Goal: Task Accomplishment & Management: Complete application form

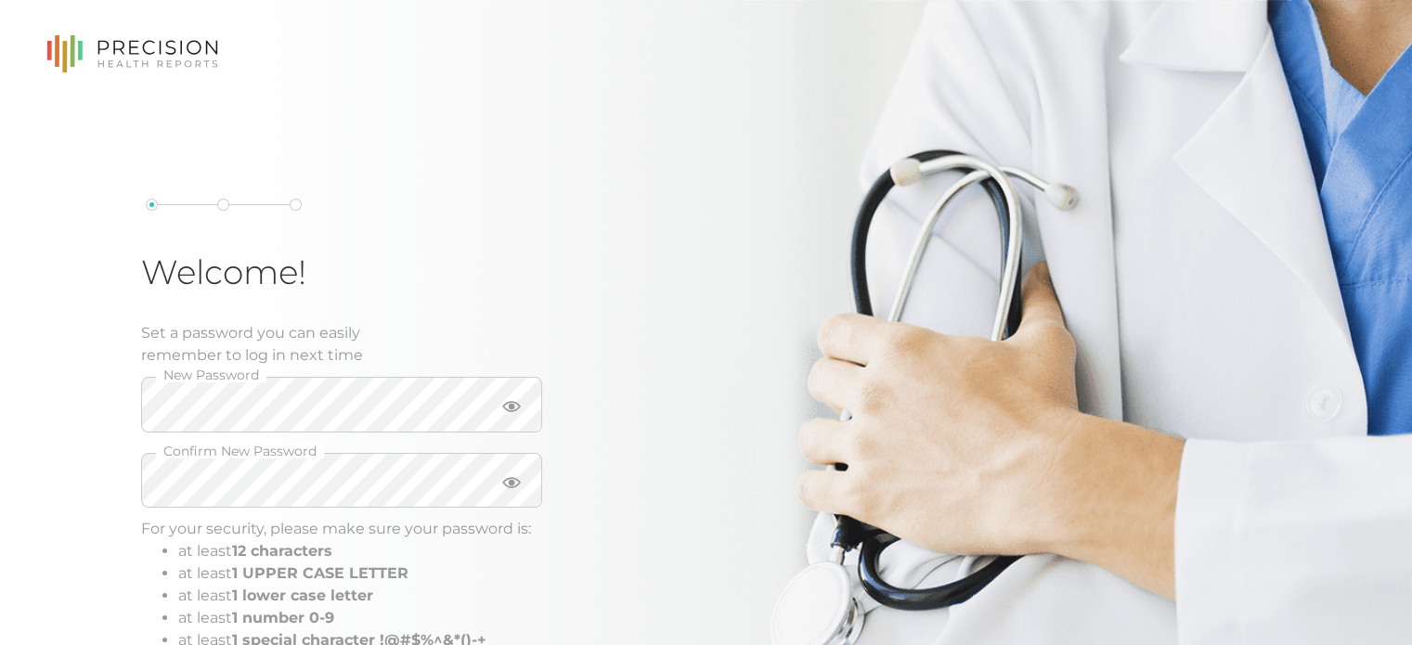
click at [717, 425] on div "Welcome! Set a password you can easily remember to log in next time New Passwor…" at bounding box center [438, 455] width 594 height 513
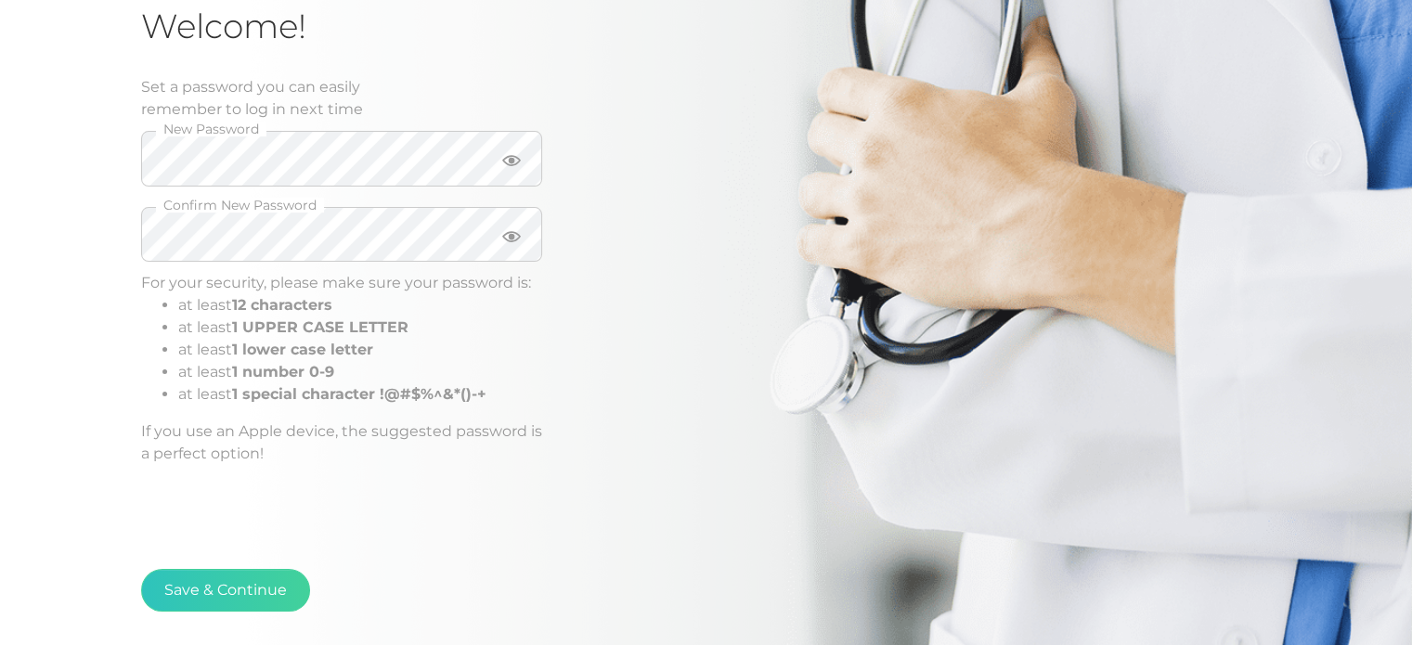
scroll to position [279, 0]
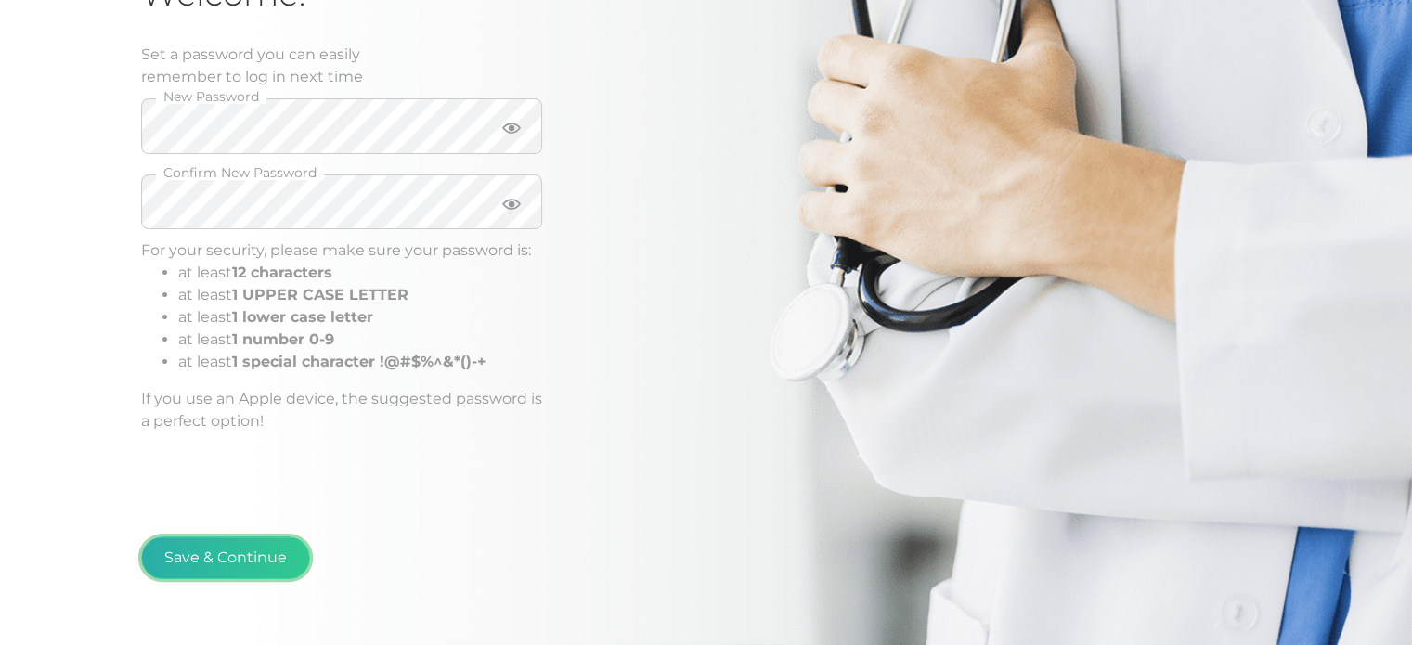
click at [244, 564] on button "Save & Continue" at bounding box center [225, 558] width 169 height 43
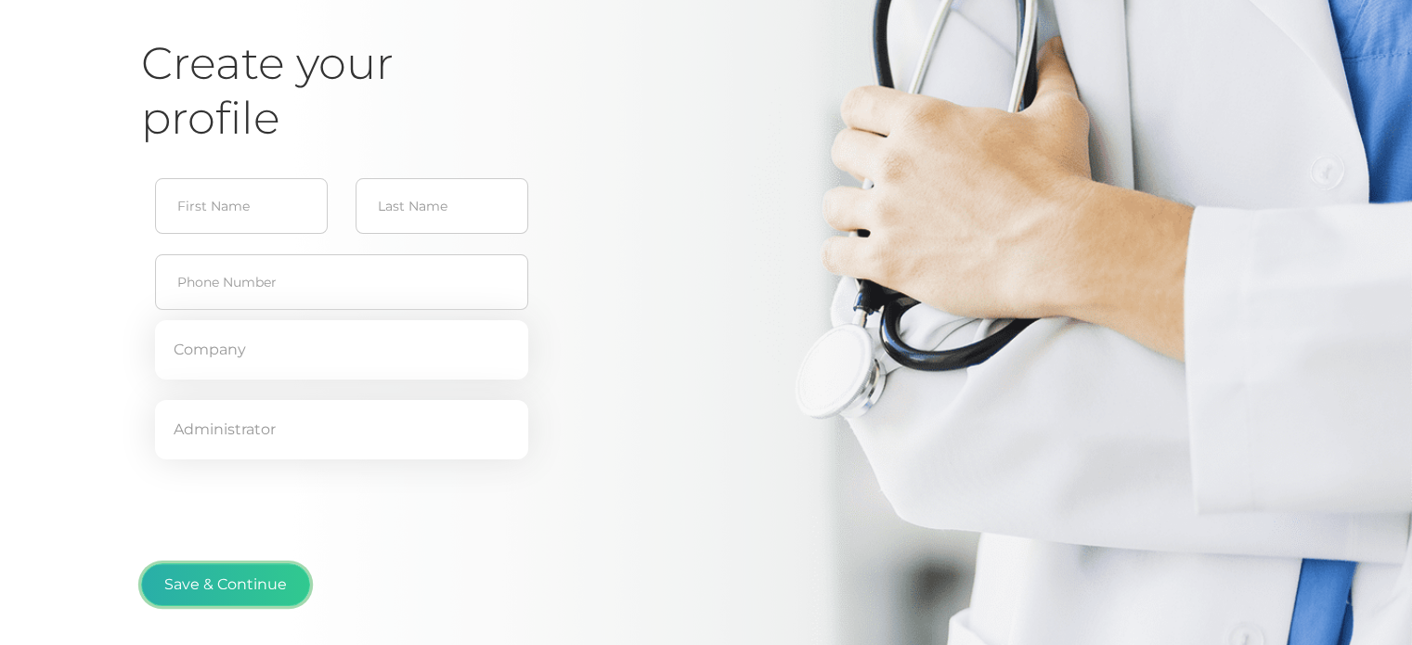
type input "[PERSON_NAME]"
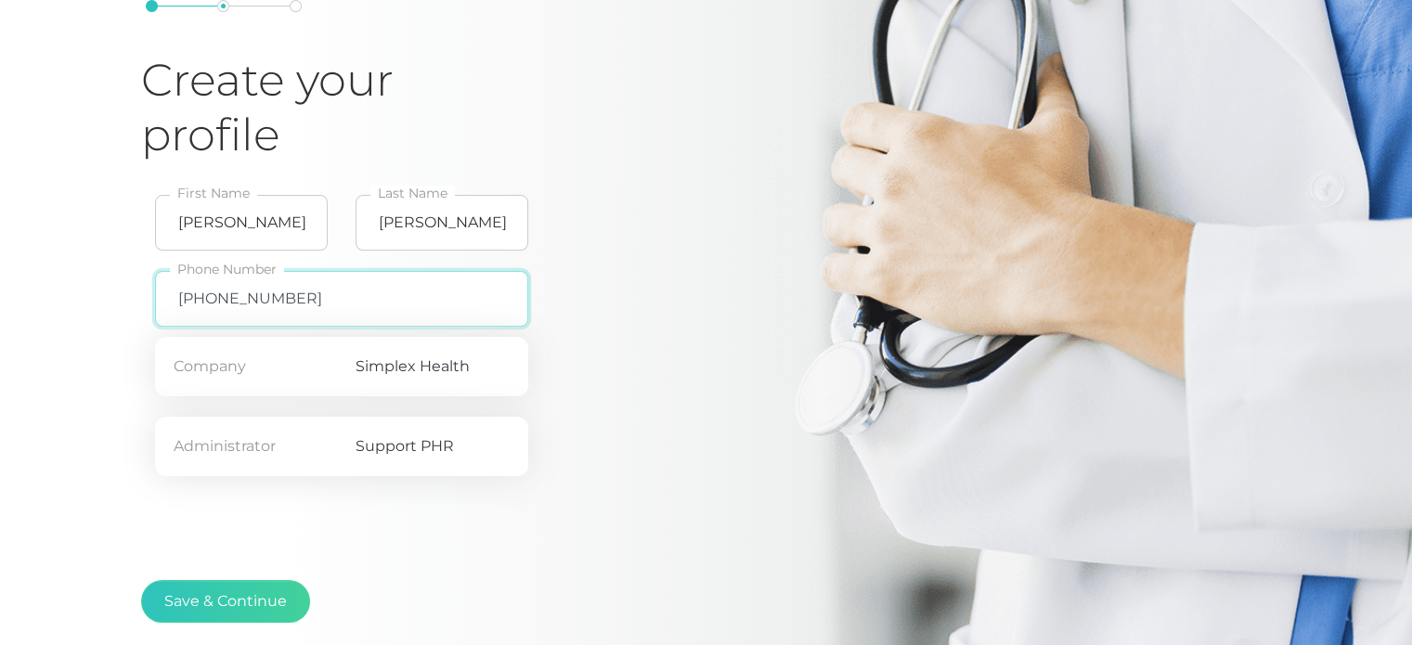
click at [301, 293] on input "[PHONE_NUMBER]" at bounding box center [341, 299] width 373 height 56
type input "5"
type input "[PHONE_NUMBER]"
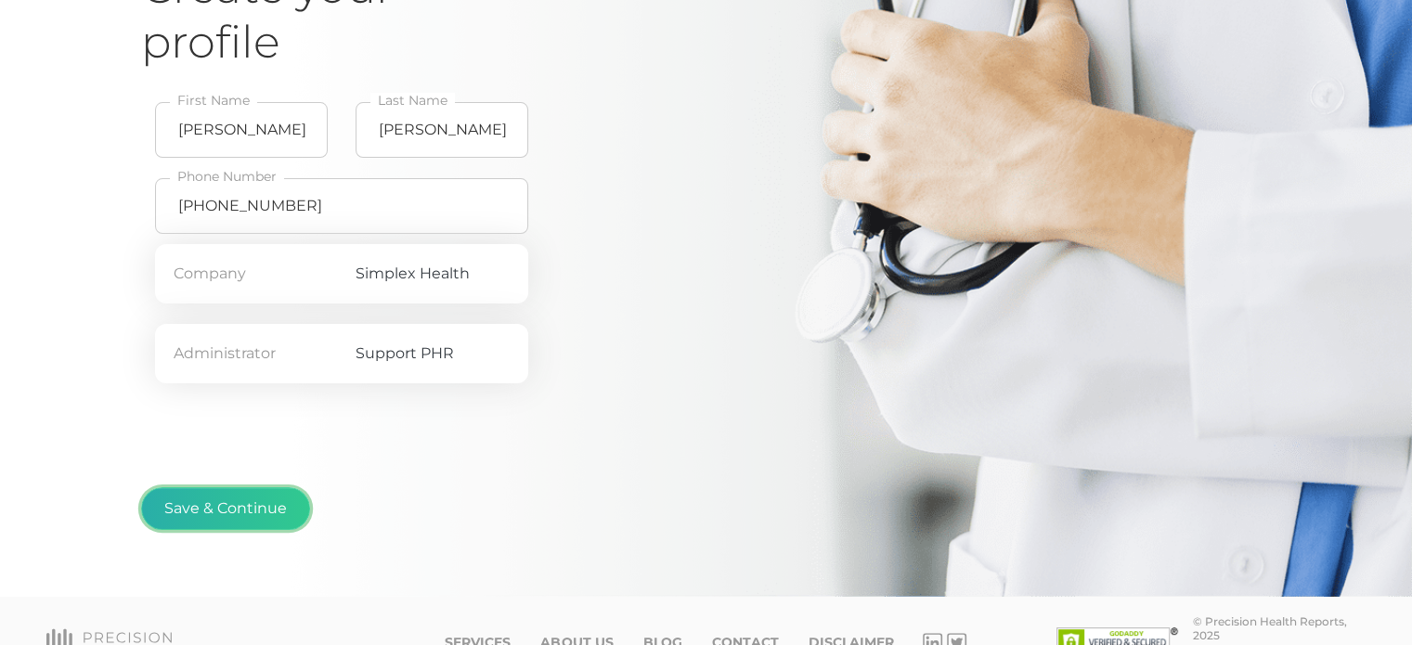
click at [203, 510] on button "Save & Continue" at bounding box center [225, 508] width 169 height 43
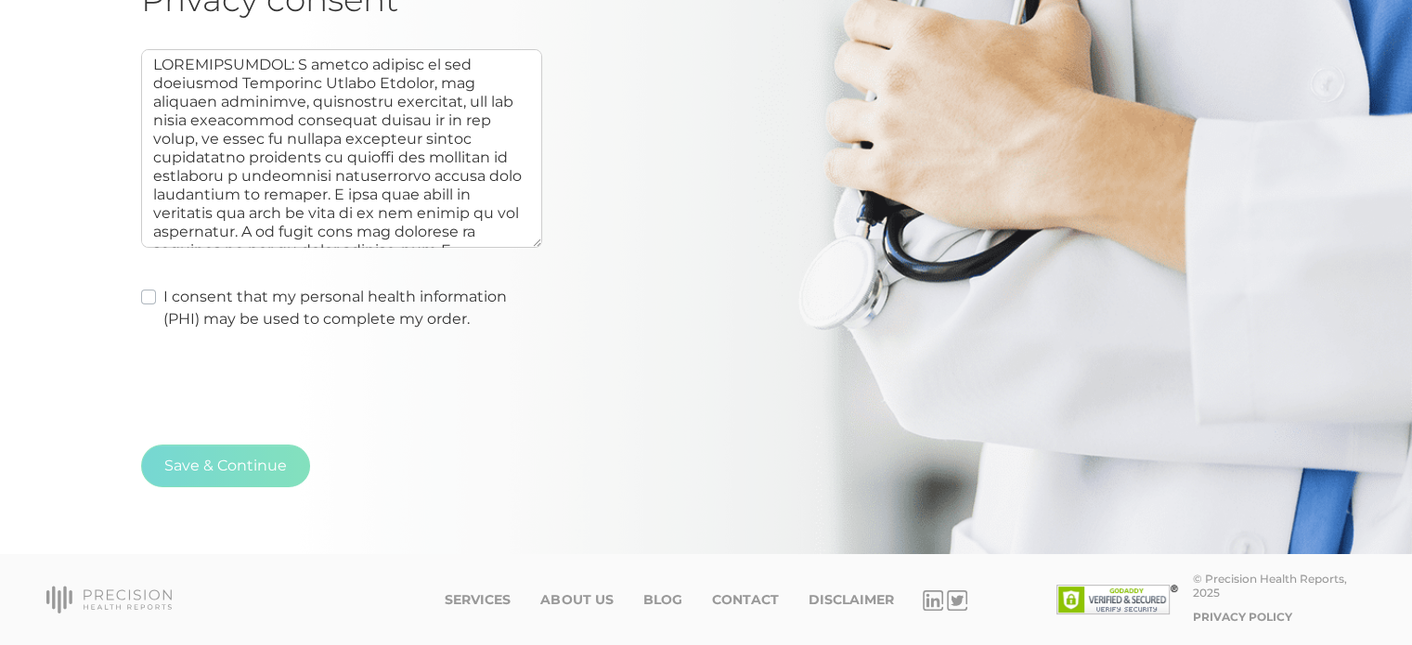
scroll to position [199, 0]
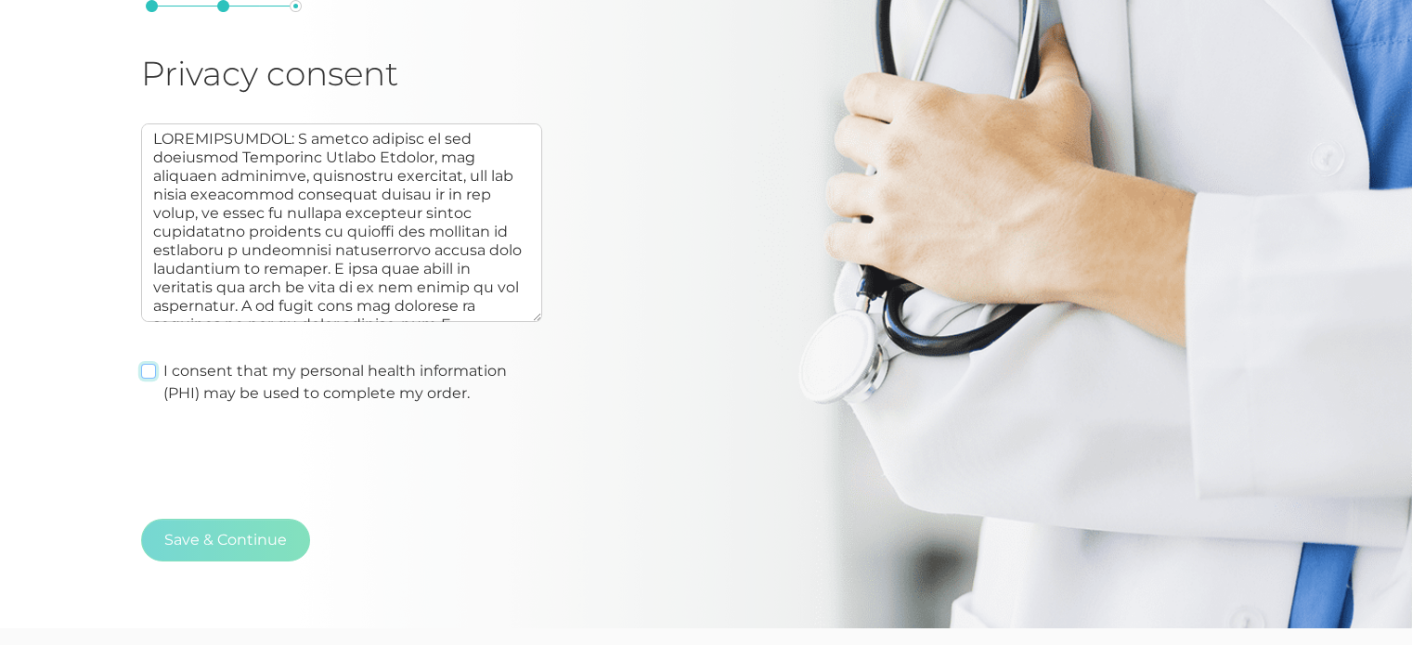
click at [145, 360] on input "I consent that my personal health information (PHI) may be used to complete my …" at bounding box center [148, 369] width 15 height 19
checkbox input "true"
type textarea "AUTHORIZATION: I hereby consent to and authorize Precision Health Reports, the …"
click at [193, 541] on button "Save & Continue" at bounding box center [225, 540] width 169 height 43
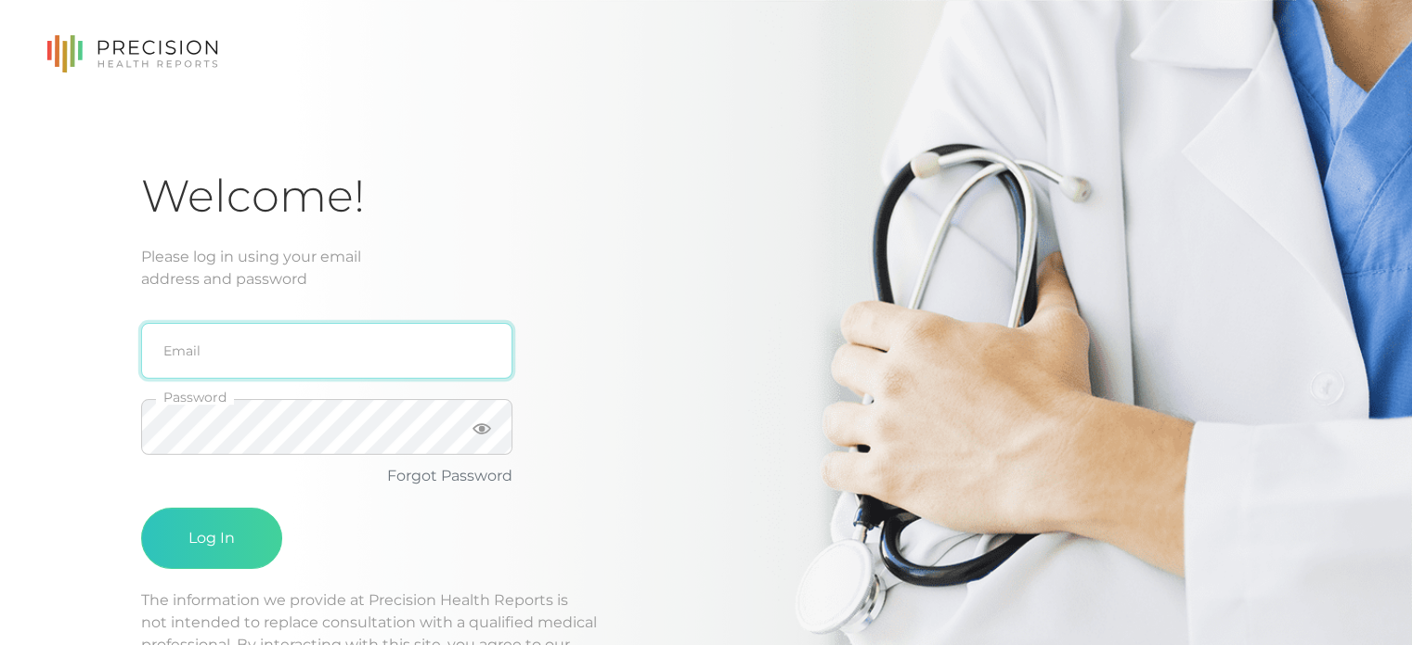
click at [250, 348] on input "email" at bounding box center [326, 351] width 371 height 56
type input "[PERSON_NAME][EMAIL_ADDRESS][PERSON_NAME][DOMAIN_NAME]"
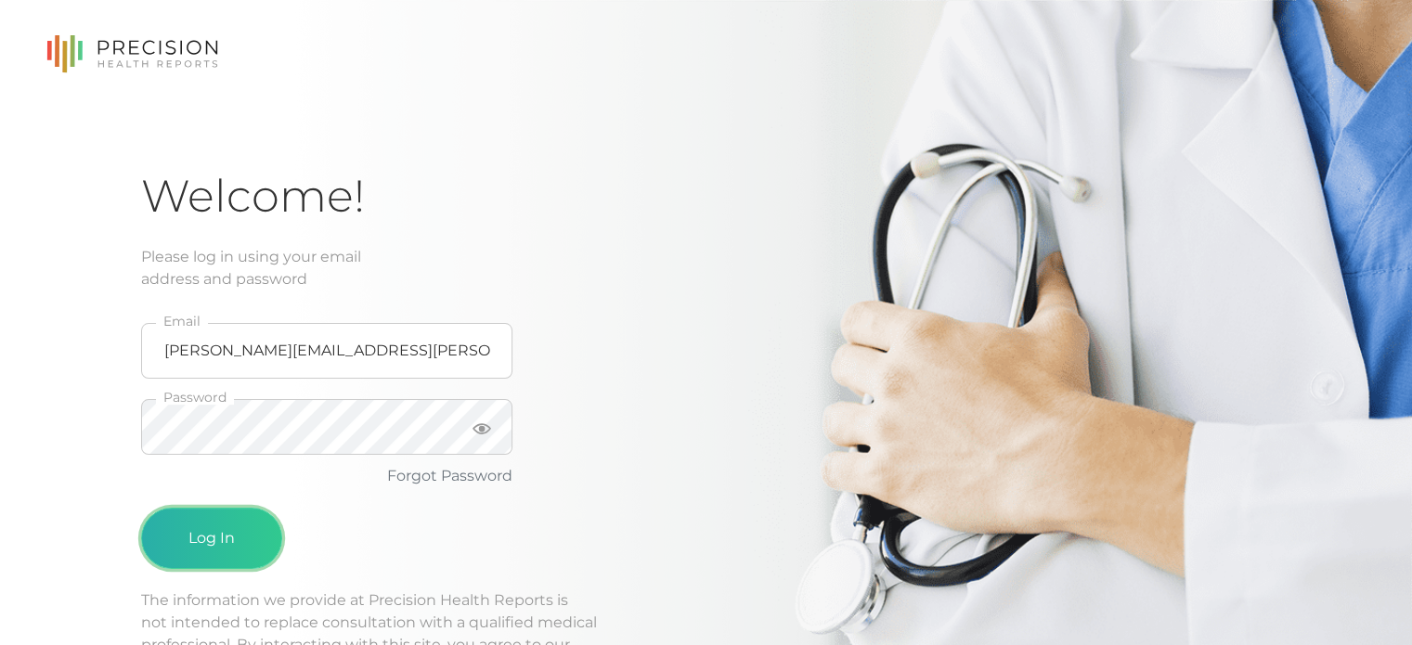
click at [175, 554] on button "Log In" at bounding box center [211, 538] width 141 height 61
